Goal: Task Accomplishment & Management: Use online tool/utility

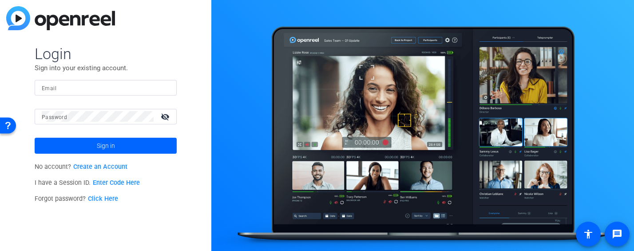
click at [110, 89] on input "Email" at bounding box center [106, 87] width 128 height 11
type input "niki.hyde@airbnb.com"
click at [35, 138] on button "Sign in" at bounding box center [106, 146] width 142 height 16
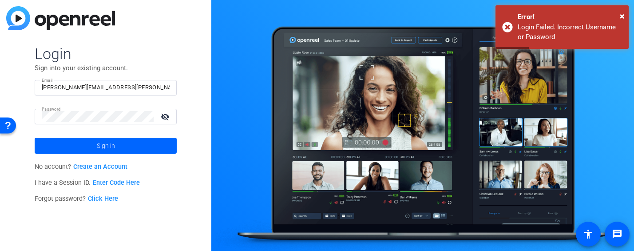
click at [165, 116] on mat-icon "visibility_off" at bounding box center [165, 116] width 21 height 13
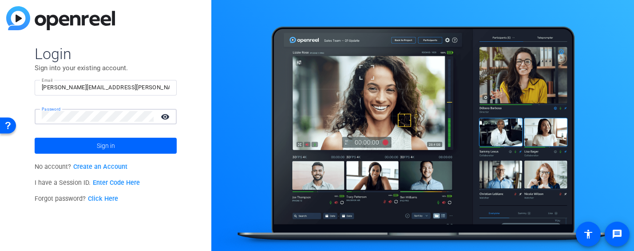
click at [35, 138] on button "Sign in" at bounding box center [106, 146] width 142 height 16
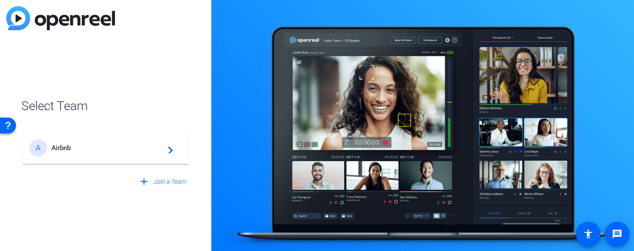
click at [88, 147] on span "Airbnb" at bounding box center [107, 148] width 111 height 8
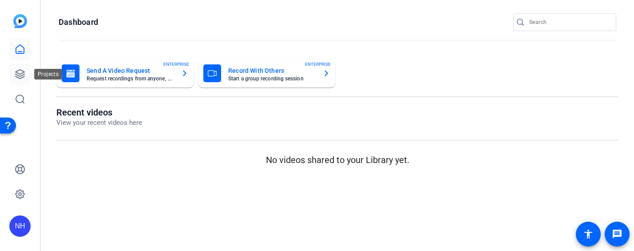
click at [20, 75] on icon at bounding box center [20, 74] width 11 height 11
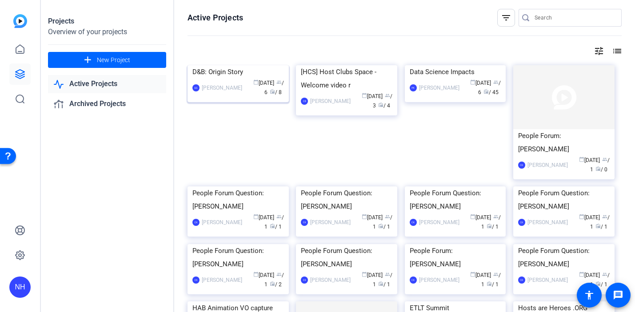
click at [225, 79] on div "D&B: Origin Story" at bounding box center [238, 71] width 92 height 13
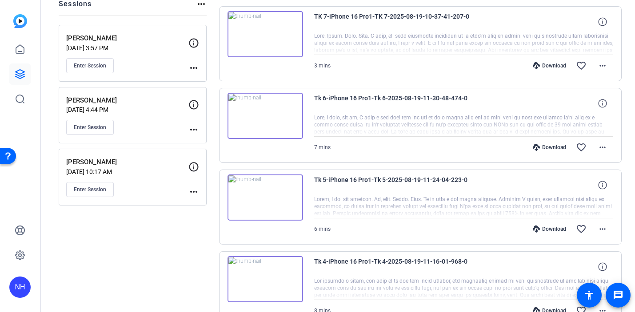
scroll to position [147, 0]
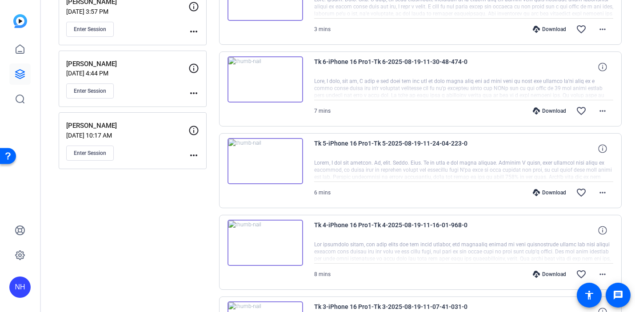
click at [196, 155] on mat-icon "more_horiz" at bounding box center [193, 155] width 11 height 11
click at [196, 131] on div at bounding box center [317, 156] width 635 height 312
click at [193, 131] on icon at bounding box center [193, 130] width 11 height 11
click at [193, 132] on icon at bounding box center [193, 130] width 9 height 9
click at [193, 155] on mat-icon "more_horiz" at bounding box center [193, 155] width 11 height 11
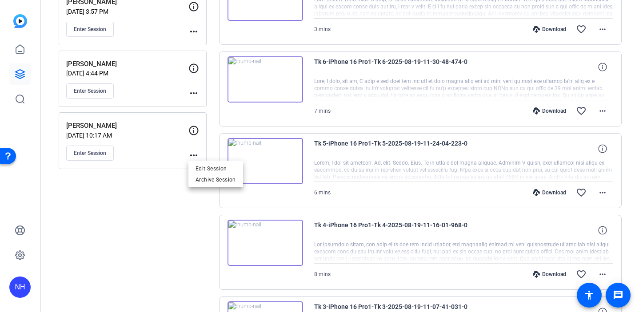
click at [157, 146] on div at bounding box center [317, 156] width 635 height 312
click at [99, 152] on span "Enter Session" at bounding box center [90, 153] width 32 height 7
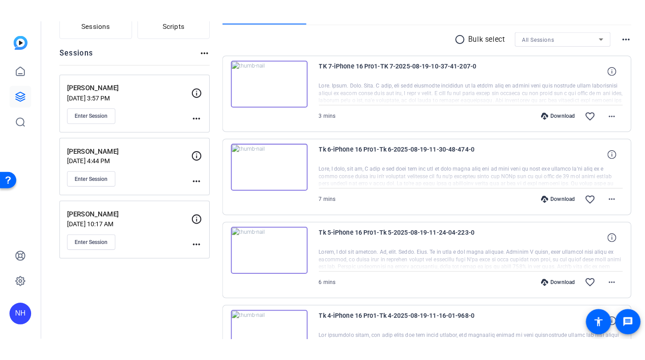
scroll to position [86, 0]
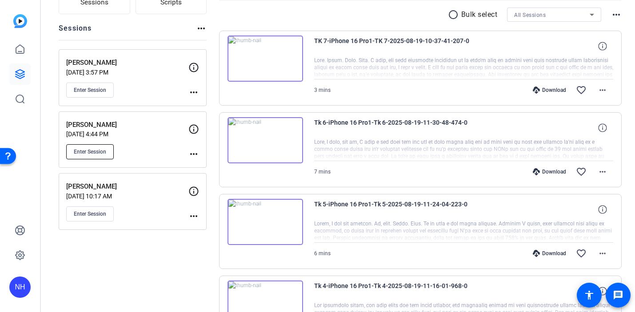
click at [88, 150] on span "Enter Session" at bounding box center [90, 151] width 32 height 7
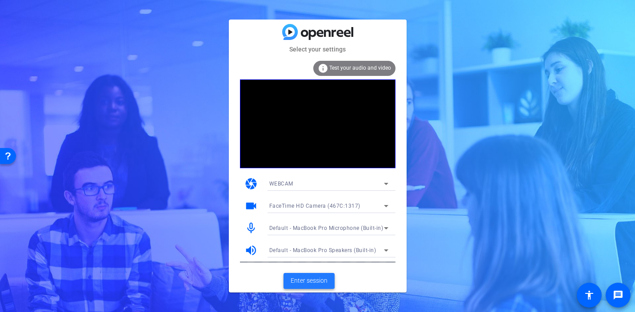
click at [300, 281] on span "Enter session" at bounding box center [309, 280] width 37 height 9
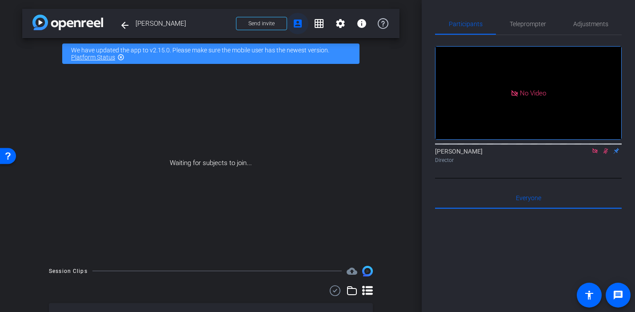
click at [298, 22] on mat-icon "account_box" at bounding box center [297, 23] width 11 height 11
click at [359, 25] on mat-icon "info" at bounding box center [361, 23] width 11 height 11
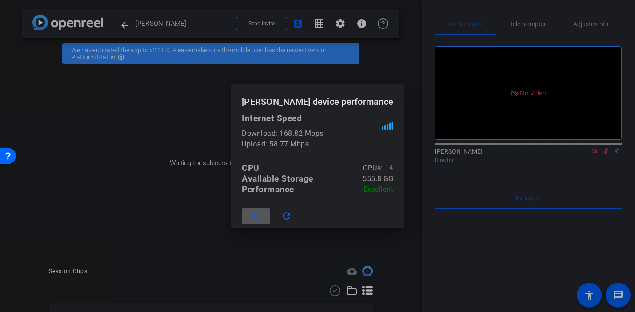
click at [359, 25] on div at bounding box center [317, 156] width 635 height 312
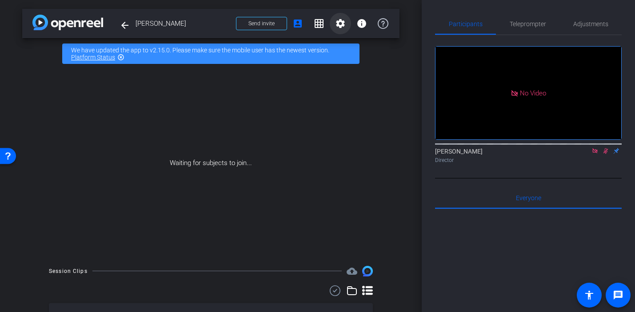
click at [342, 24] on mat-icon "settings" at bounding box center [340, 23] width 11 height 11
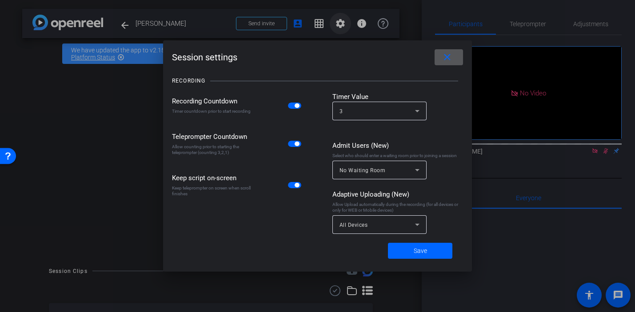
click at [342, 24] on div at bounding box center [317, 156] width 635 height 312
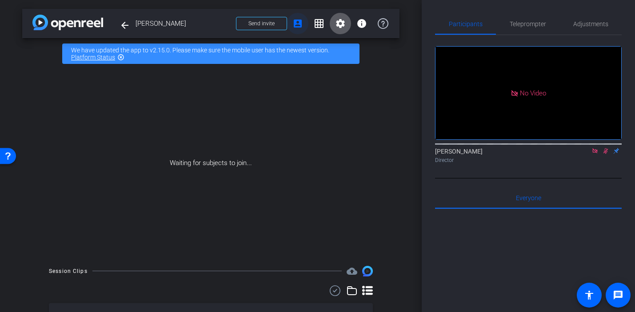
click at [299, 24] on mat-icon "account_box" at bounding box center [297, 23] width 11 height 11
click at [275, 25] on span at bounding box center [261, 23] width 50 height 21
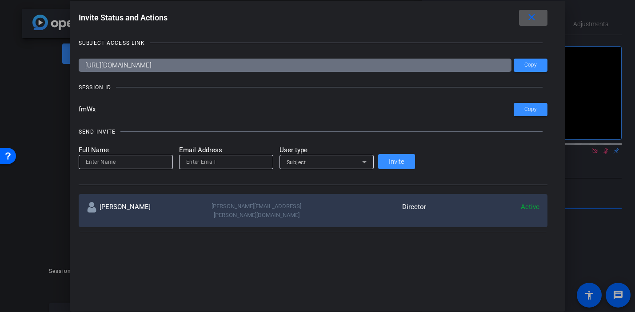
click at [220, 87] on div at bounding box center [329, 87] width 426 height 0
click at [252, 88] on div "SESSION ID" at bounding box center [313, 87] width 469 height 9
click at [177, 115] on input "fmWx" at bounding box center [296, 109] width 435 height 13
drag, startPoint x: 167, startPoint y: 110, endPoint x: 139, endPoint y: 108, distance: 28.0
click at [139, 108] on div "Invite Status and Actions close SUBJECT ACCESS LINK https://capture.openreel.co…" at bounding box center [317, 121] width 495 height 241
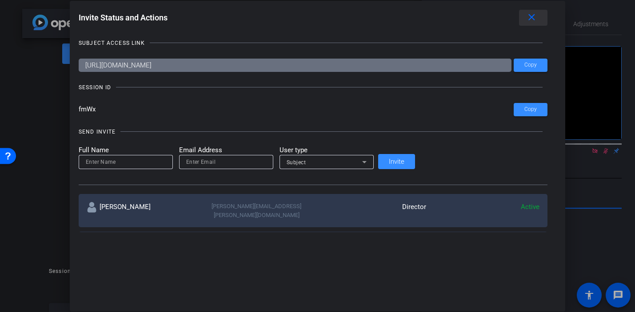
click at [526, 16] on mat-icon "close" at bounding box center [531, 17] width 11 height 11
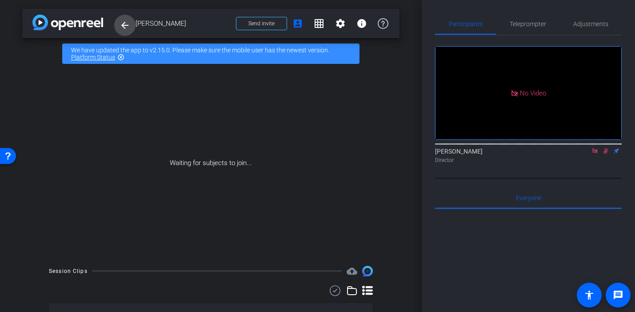
click at [126, 25] on mat-icon "arrow_back" at bounding box center [124, 25] width 11 height 11
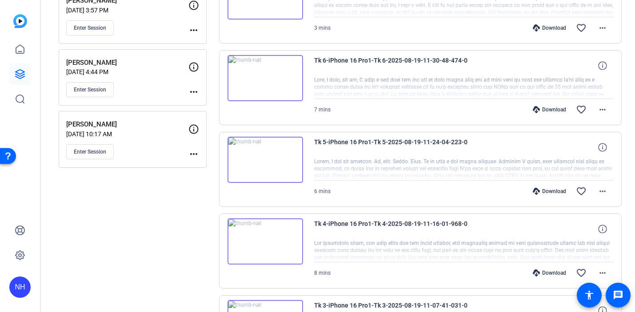
scroll to position [163, 0]
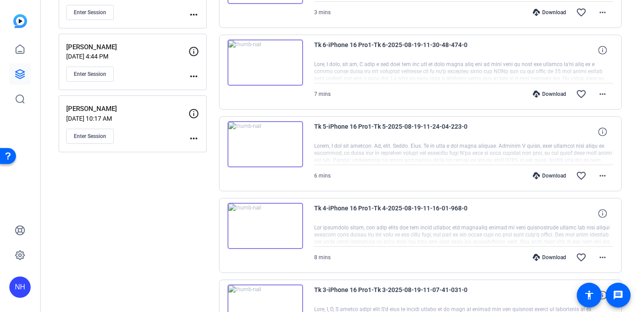
click at [196, 137] on mat-icon "more_horiz" at bounding box center [193, 138] width 11 height 11
click at [152, 140] on div at bounding box center [317, 156] width 635 height 312
click at [194, 135] on mat-icon "more_horiz" at bounding box center [193, 138] width 11 height 11
click at [198, 147] on span "Edit Session" at bounding box center [215, 151] width 40 height 11
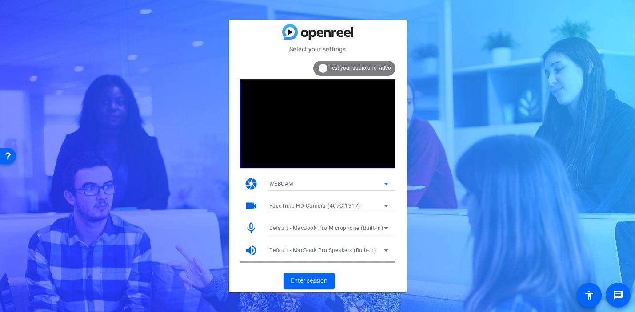
click at [386, 182] on icon at bounding box center [386, 184] width 11 height 11
click at [372, 177] on div at bounding box center [317, 156] width 635 height 312
click at [302, 280] on span "Enter session" at bounding box center [309, 280] width 37 height 9
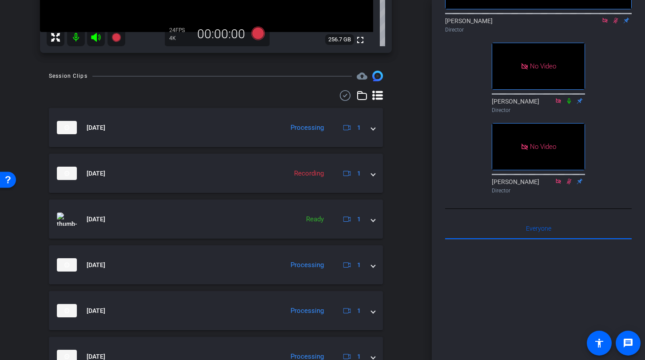
scroll to position [239, 0]
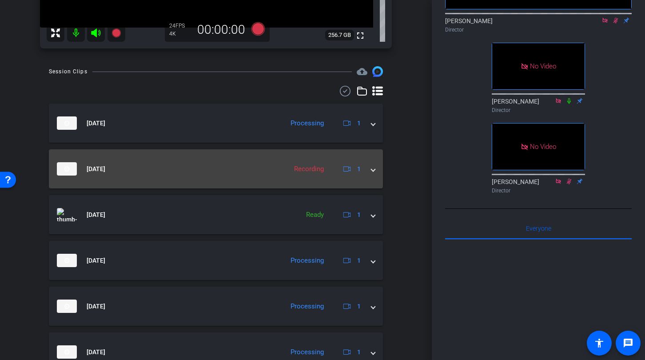
click at [374, 172] on span at bounding box center [373, 168] width 4 height 9
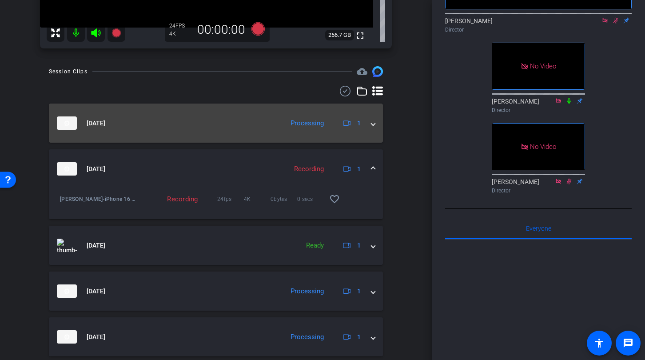
click at [370, 121] on div "Aug 21, 2025 Processing 1" at bounding box center [214, 122] width 315 height 13
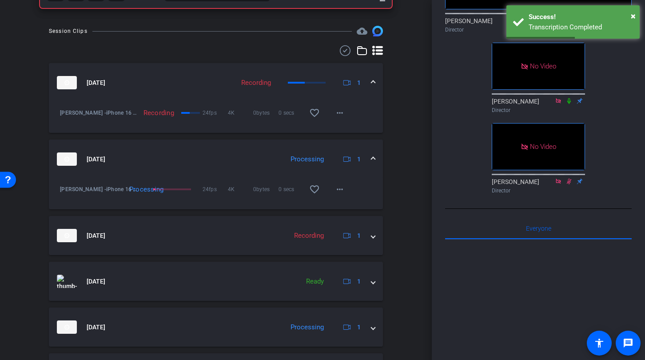
scroll to position [280, 0]
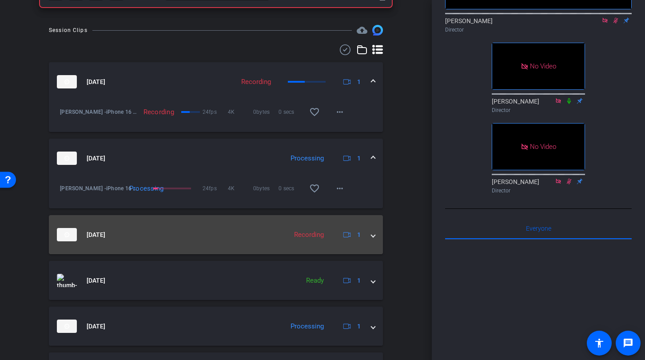
click at [373, 238] on span at bounding box center [373, 234] width 4 height 9
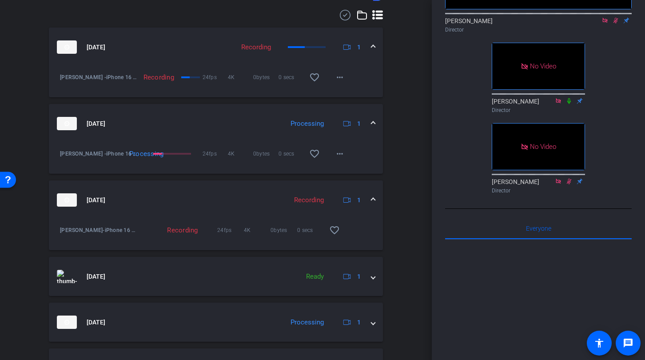
scroll to position [310, 0]
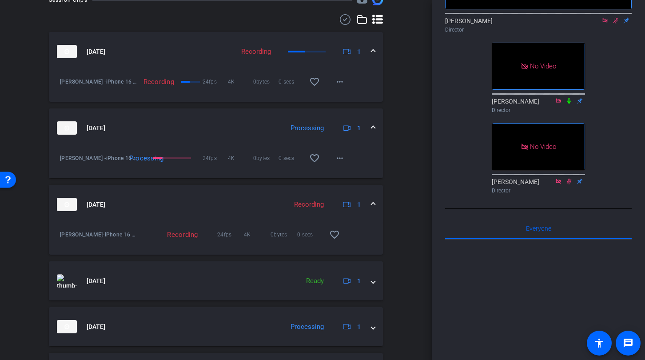
click at [375, 204] on mat-expansion-panel-header "[DATE] Recording 1" at bounding box center [216, 204] width 334 height 39
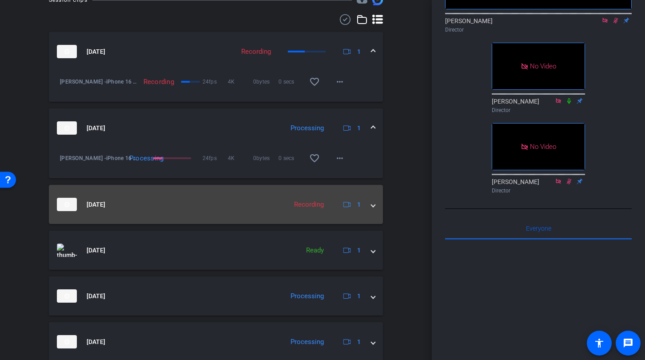
click at [375, 204] on span at bounding box center [373, 204] width 4 height 9
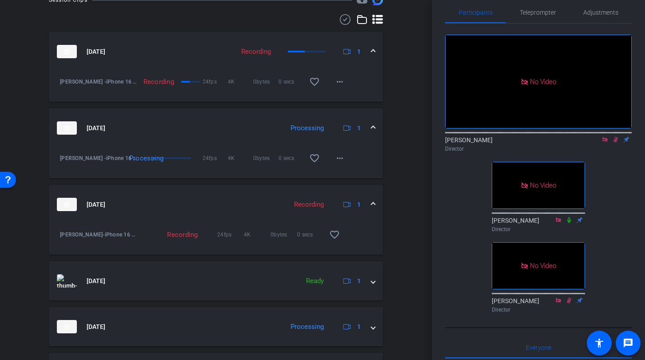
scroll to position [0, 0]
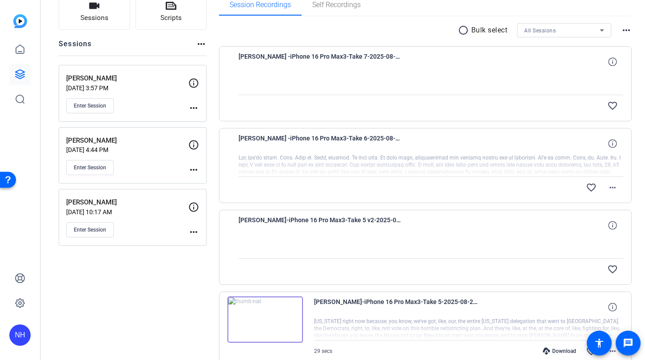
scroll to position [60, 0]
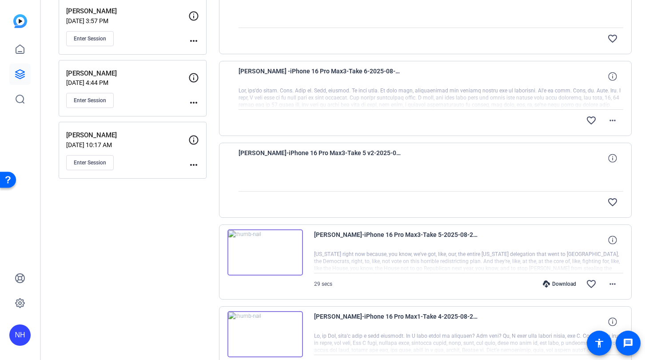
scroll to position [136, 0]
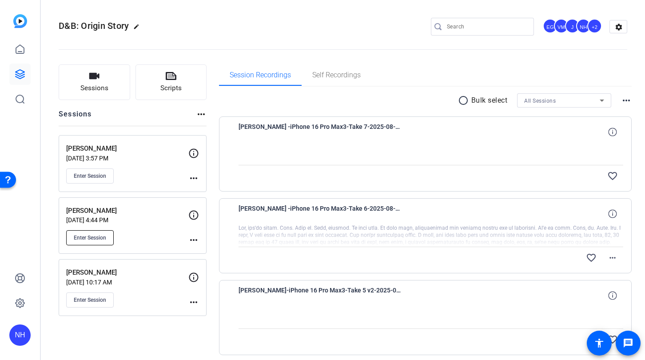
click at [94, 236] on span "Enter Session" at bounding box center [90, 237] width 32 height 7
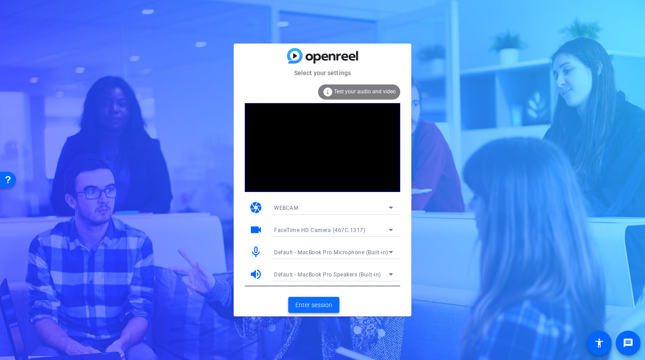
click at [316, 303] on span "Enter session" at bounding box center [313, 304] width 37 height 9
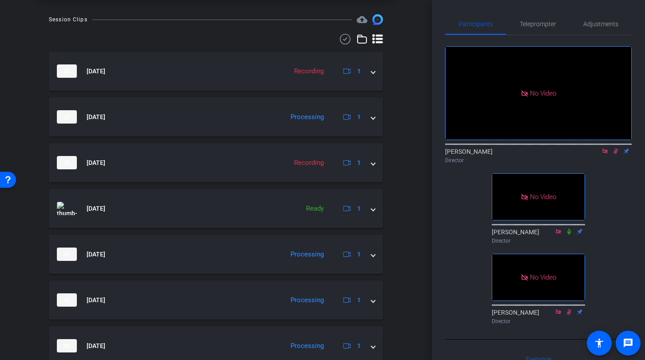
scroll to position [290, 0]
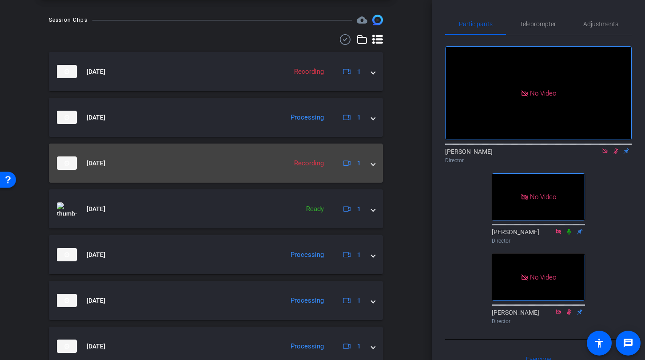
click at [372, 165] on span at bounding box center [373, 163] width 4 height 9
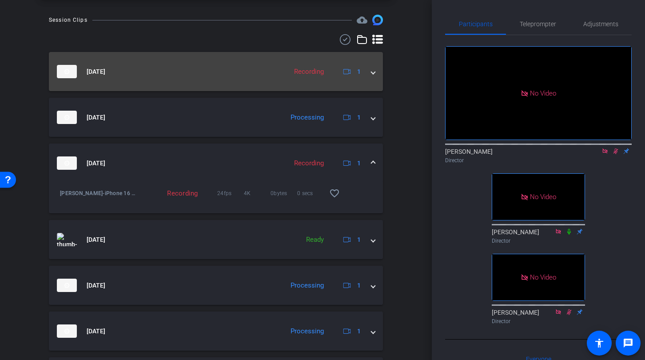
click at [372, 71] on span at bounding box center [373, 71] width 4 height 9
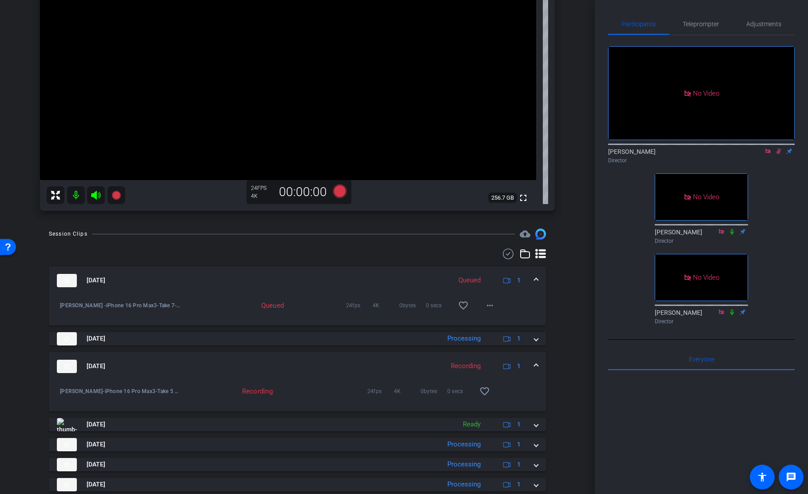
scroll to position [210, 0]
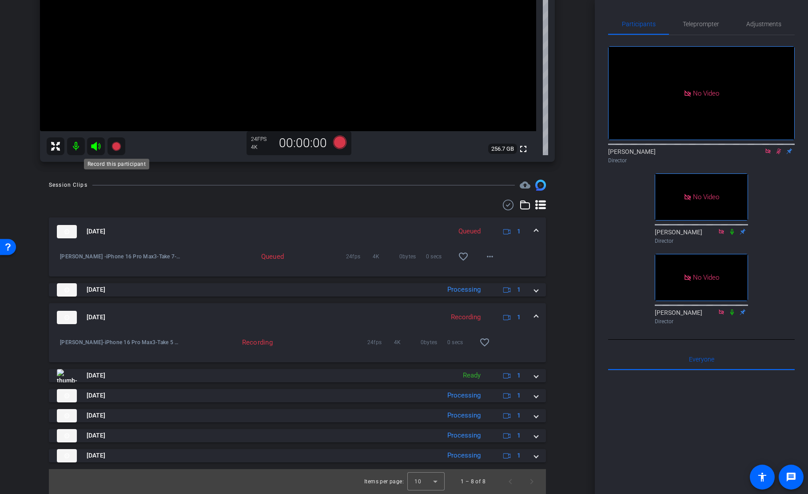
click at [117, 147] on icon at bounding box center [116, 146] width 9 height 9
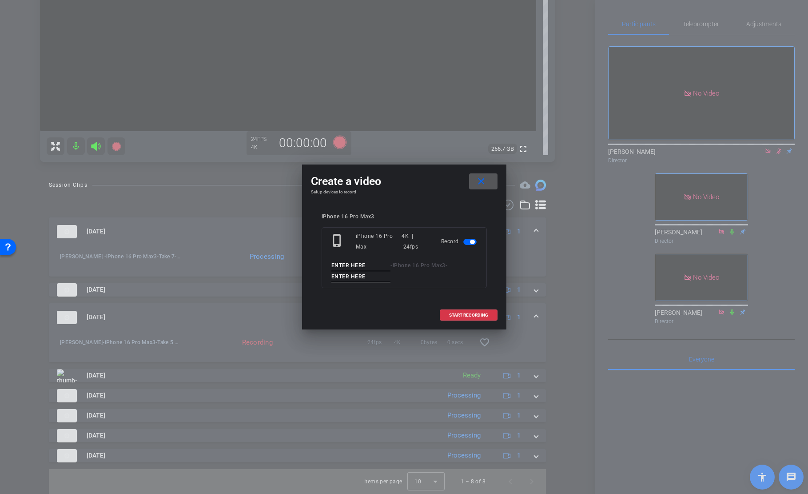
click at [361, 265] on input at bounding box center [361, 265] width 60 height 11
type input "Laura"
type input "Take 8"
click at [481, 181] on mat-icon "close" at bounding box center [481, 181] width 11 height 11
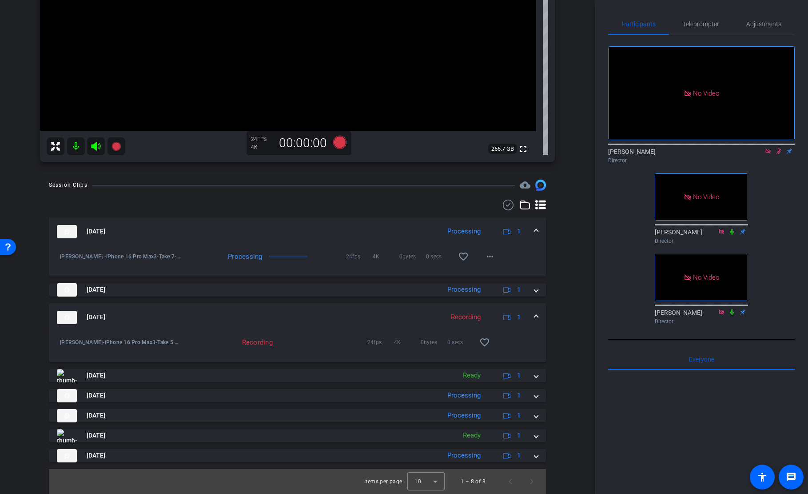
click at [645, 154] on icon at bounding box center [778, 151] width 7 height 6
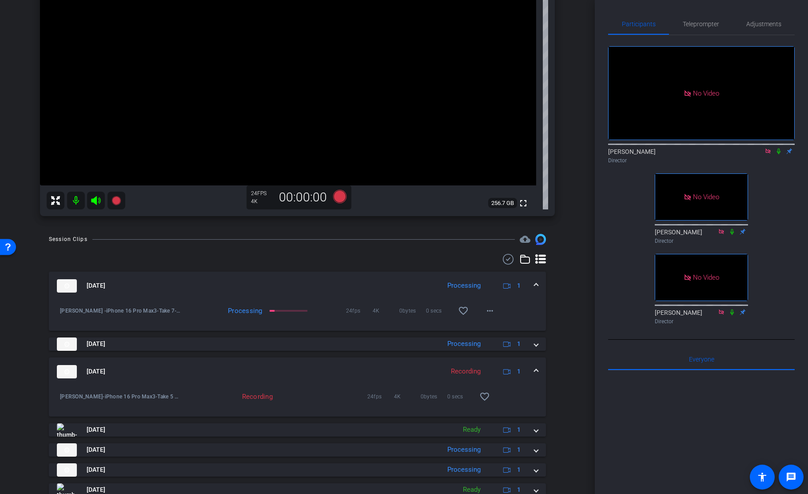
scroll to position [191, 0]
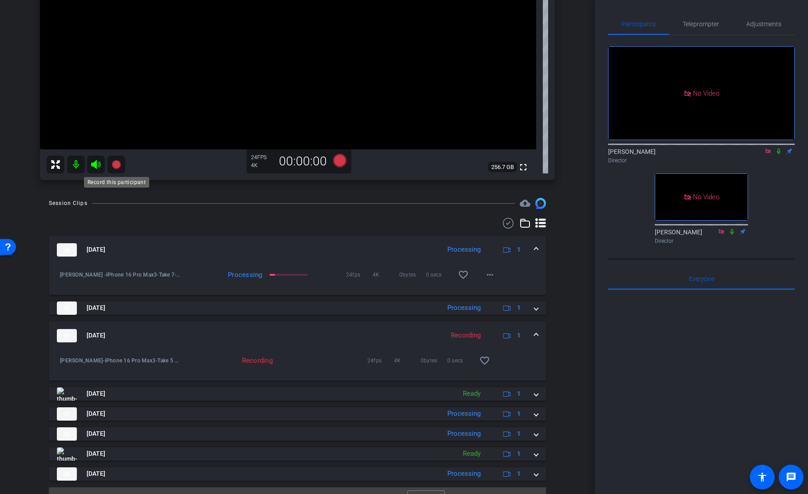
click at [115, 162] on icon at bounding box center [116, 164] width 9 height 9
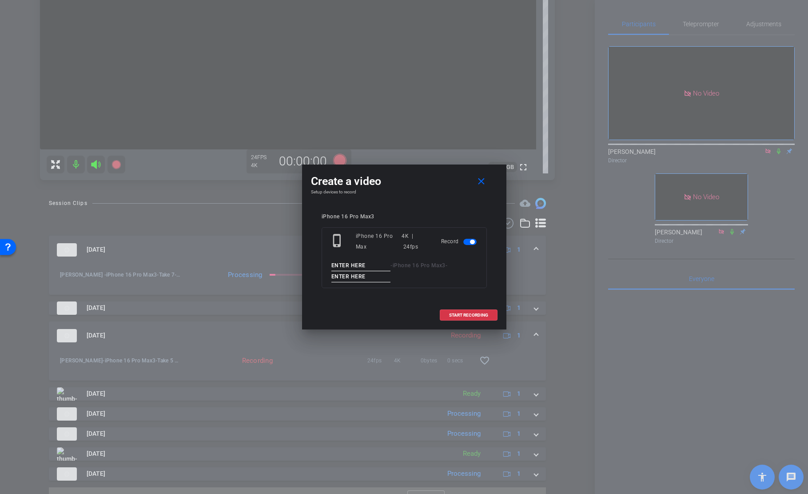
drag, startPoint x: 368, startPoint y: 266, endPoint x: 331, endPoint y: 266, distance: 37.3
click at [331, 266] on input at bounding box center [361, 265] width 60 height 11
type input "Laura"
type input "Take 8"
click at [489, 314] on span at bounding box center [468, 314] width 57 height 21
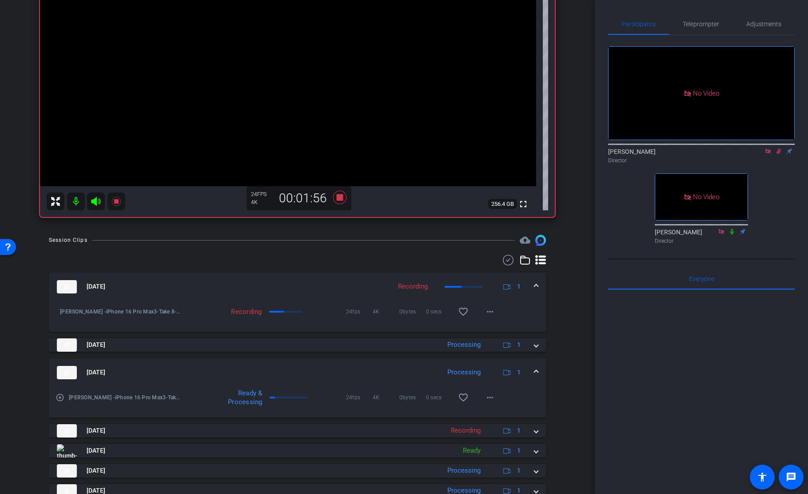
scroll to position [158, 0]
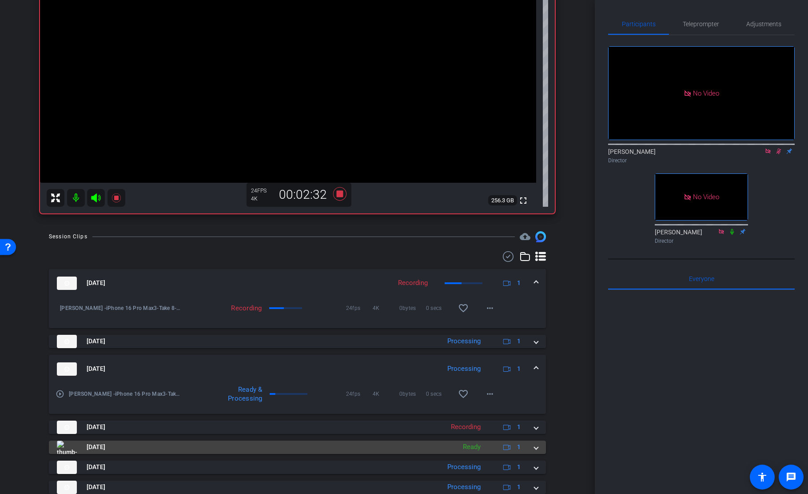
click at [537, 359] on span at bounding box center [536, 446] width 4 height 9
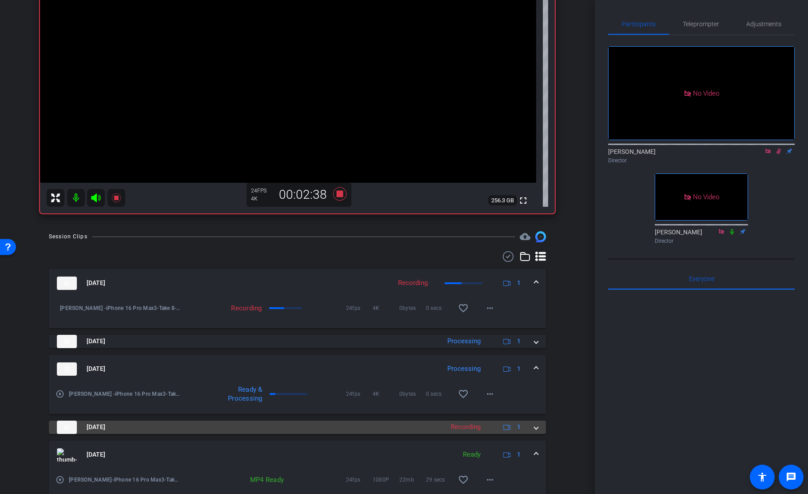
click at [537, 359] on span at bounding box center [536, 426] width 4 height 9
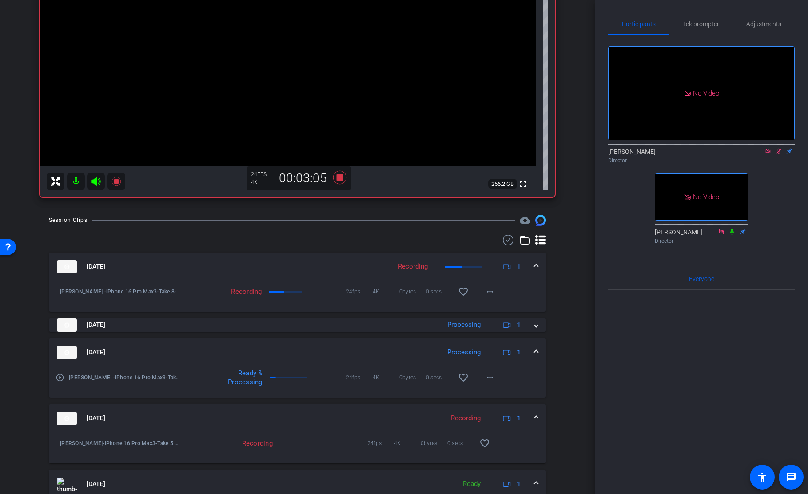
scroll to position [176, 0]
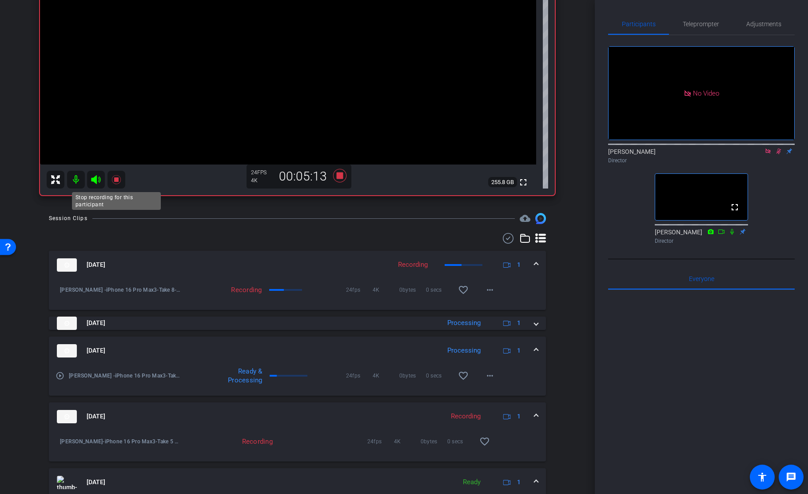
click at [116, 183] on icon at bounding box center [116, 179] width 11 height 11
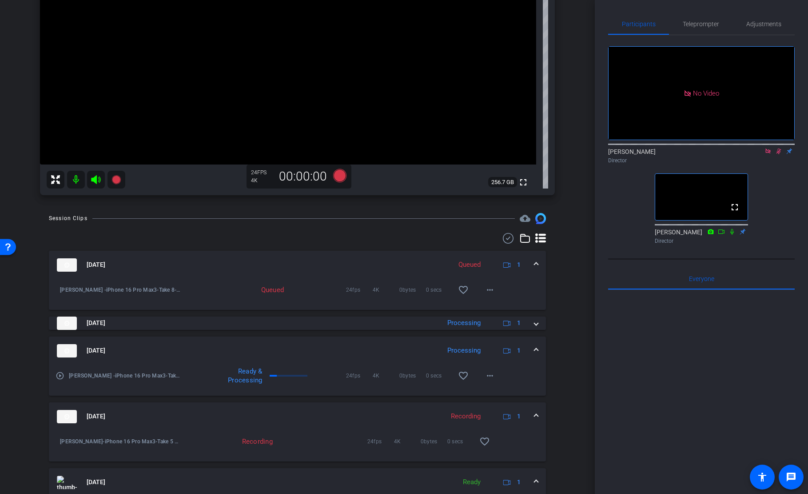
click at [645, 154] on icon at bounding box center [778, 151] width 7 height 6
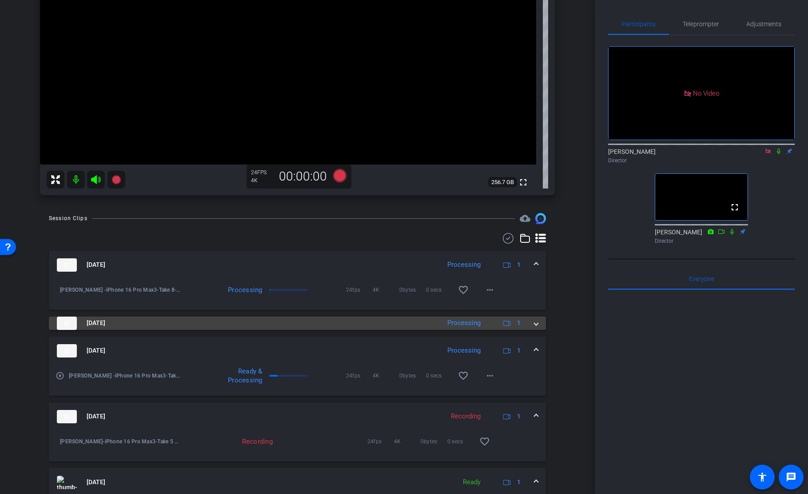
click at [534, 323] on span at bounding box center [536, 322] width 4 height 9
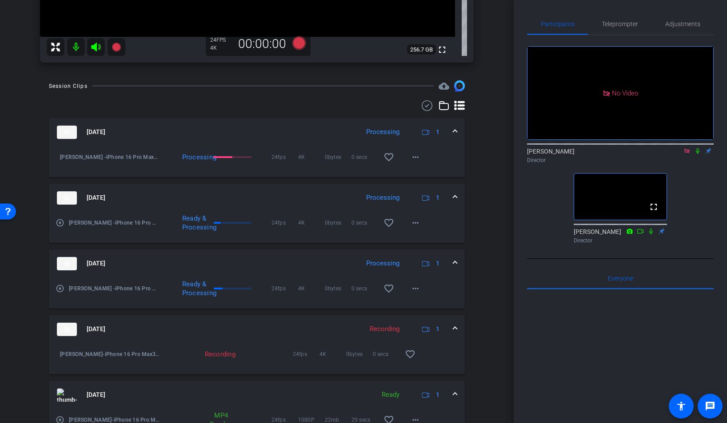
scroll to position [265, 0]
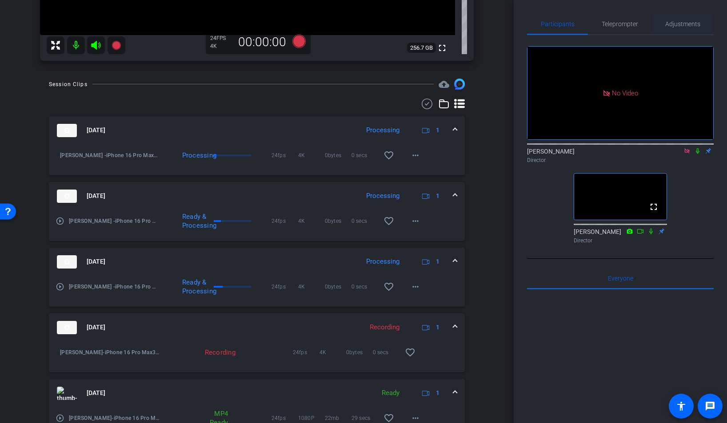
click at [645, 24] on span "Adjustments" at bounding box center [682, 24] width 35 height 6
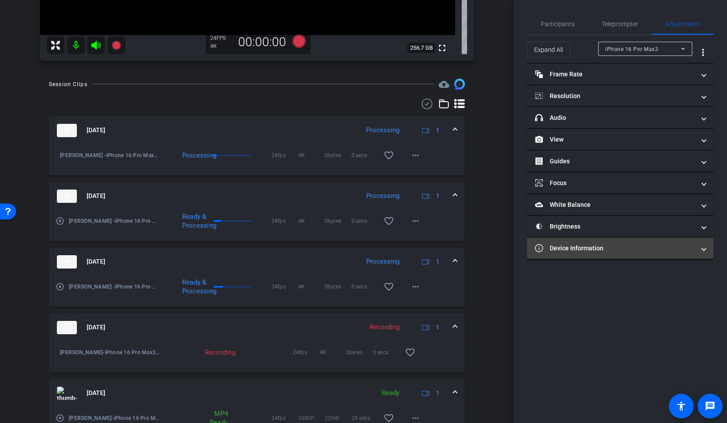
click at [605, 243] on mat-expansion-panel-header "Device Information" at bounding box center [620, 248] width 187 height 21
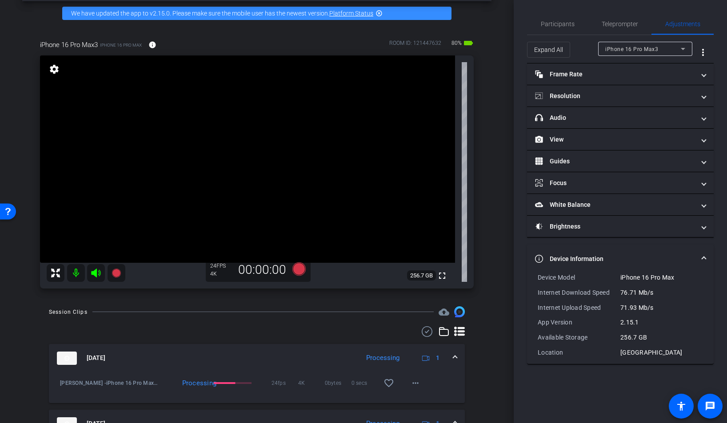
scroll to position [40, 0]
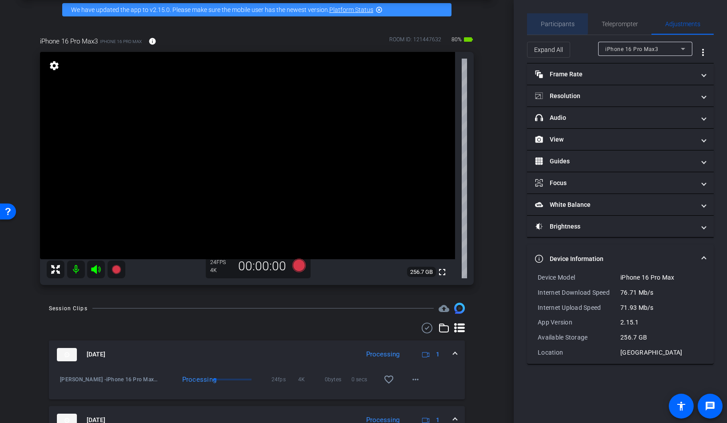
click at [550, 21] on span "Participants" at bounding box center [558, 24] width 34 height 6
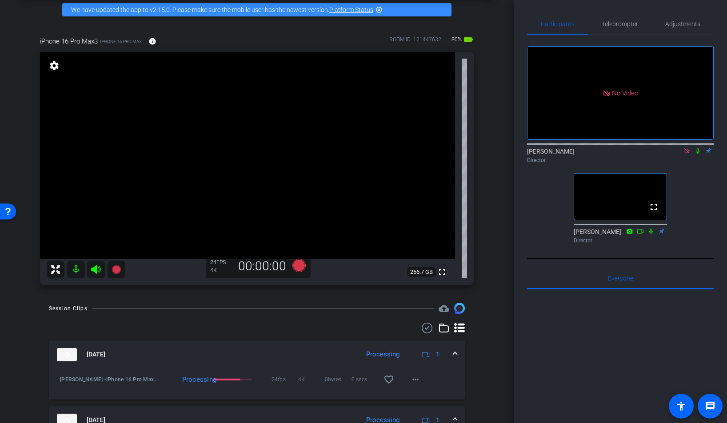
click at [645, 148] on icon at bounding box center [698, 151] width 4 height 6
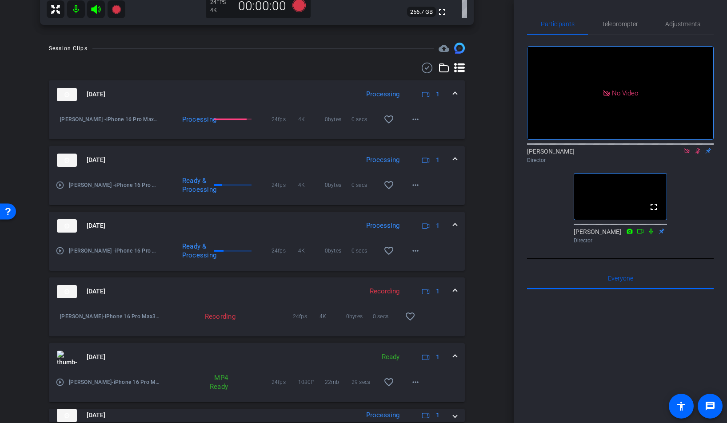
scroll to position [299, 0]
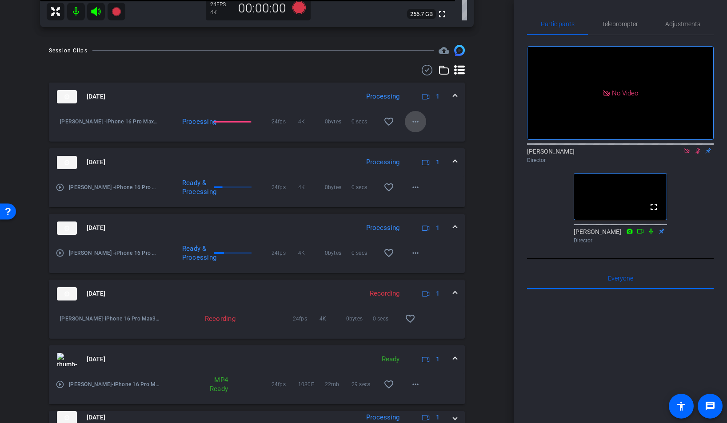
click at [417, 124] on mat-icon "more_horiz" at bounding box center [415, 121] width 11 height 11
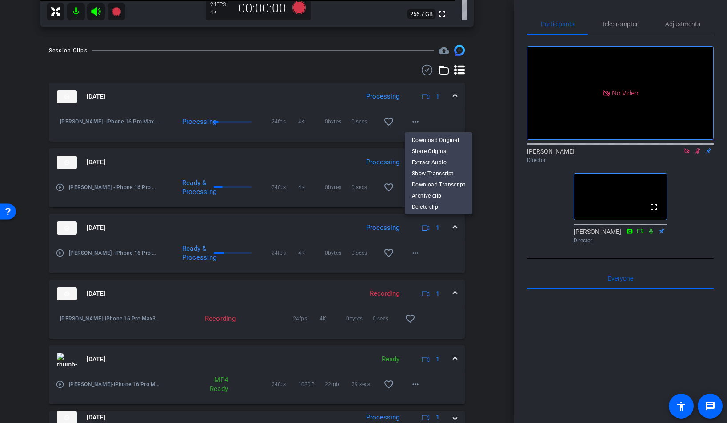
click at [416, 122] on div at bounding box center [363, 211] width 727 height 423
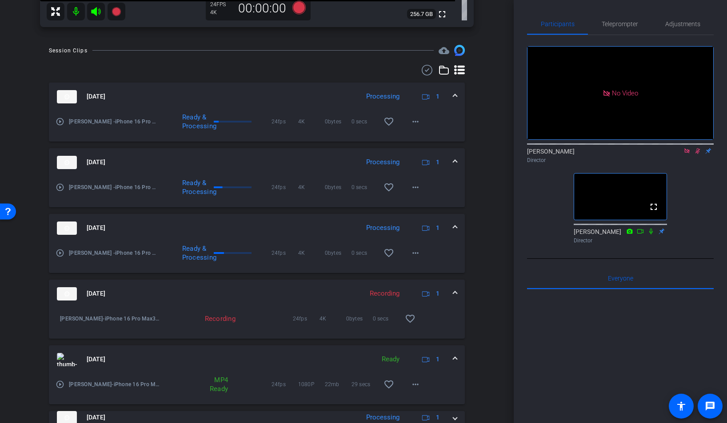
click at [645, 148] on icon at bounding box center [697, 151] width 7 height 6
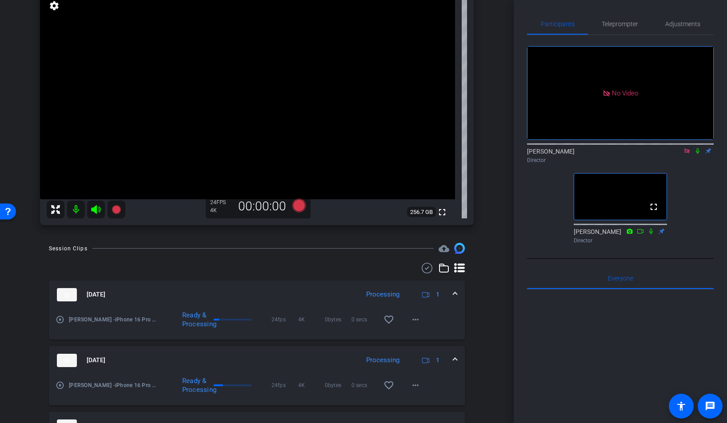
scroll to position [16, 0]
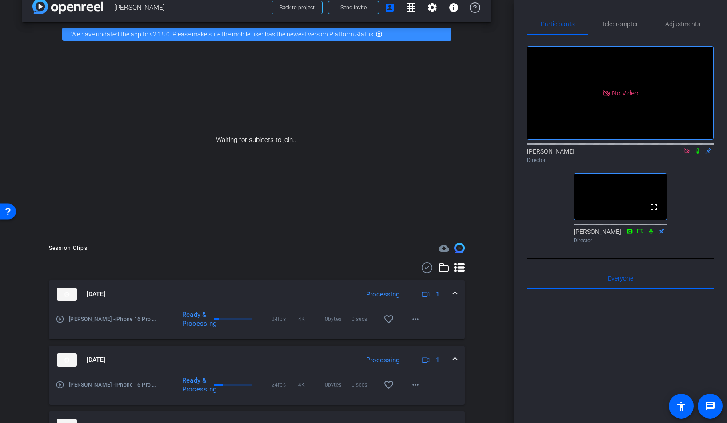
click at [645, 148] on icon at bounding box center [686, 150] width 5 height 5
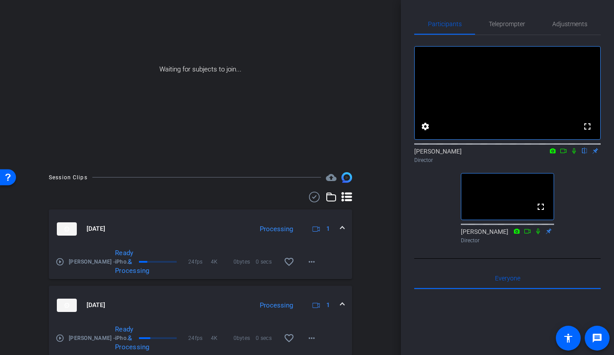
scroll to position [0, 0]
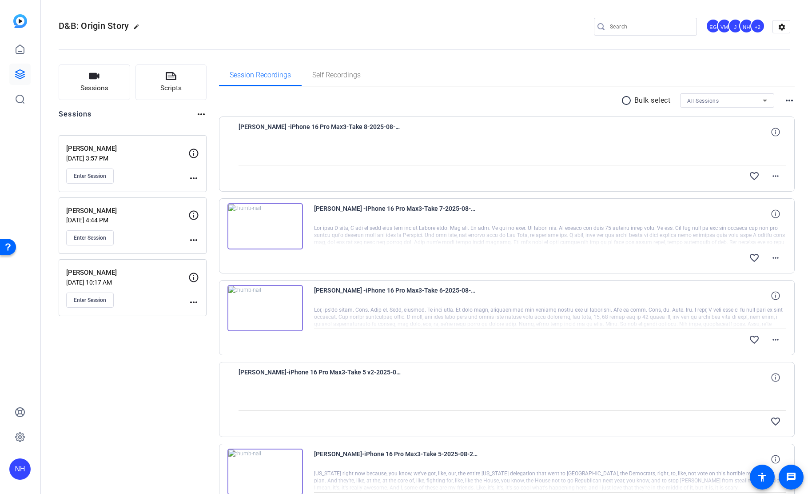
scroll to position [25, 0]
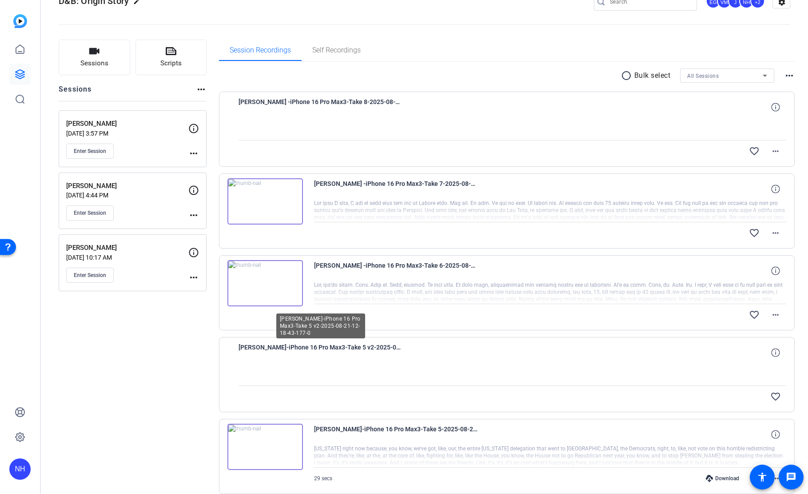
click at [339, 350] on span "[PERSON_NAME]-iPhone 16 Pro Max3-Take 5 v2-2025-08-21-12-18-43-177-0" at bounding box center [321, 352] width 164 height 21
click at [285, 347] on span "[PERSON_NAME]-iPhone 16 Pro Max3-Take 5 v2-2025-08-21-12-18-43-177-0" at bounding box center [321, 352] width 164 height 21
click at [358, 349] on span "[PERSON_NAME]-iPhone 16 Pro Max3-Take 5 v2-2025-08-21-12-18-43-177-0" at bounding box center [321, 352] width 164 height 21
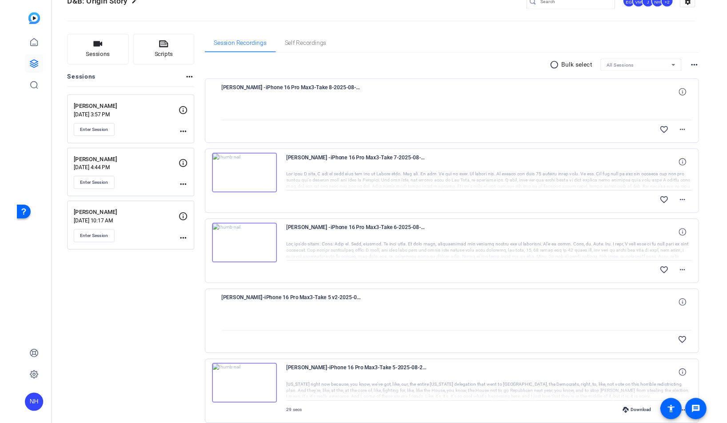
scroll to position [36, 0]
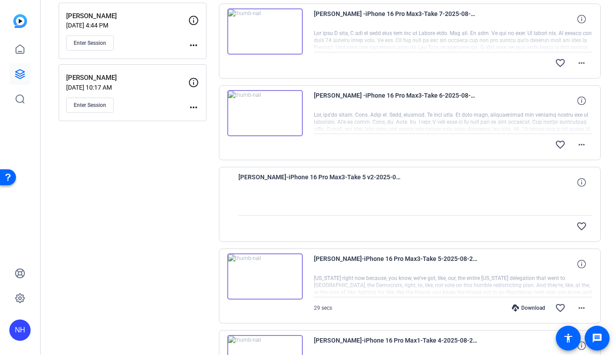
scroll to position [196, 0]
